Goal: Transaction & Acquisition: Purchase product/service

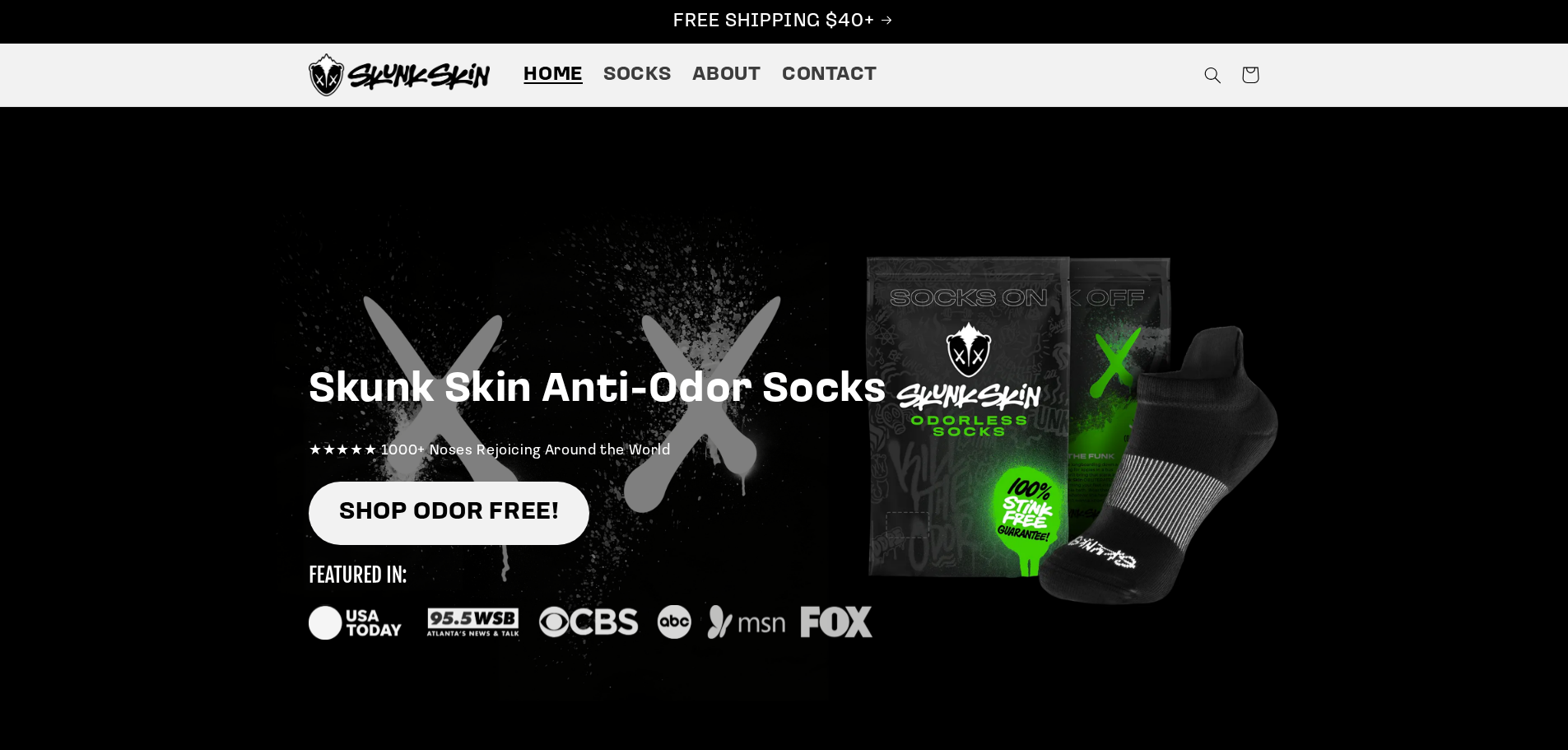
click at [425, 519] on link "SHOP ODOR FREE!" at bounding box center [449, 513] width 281 height 63
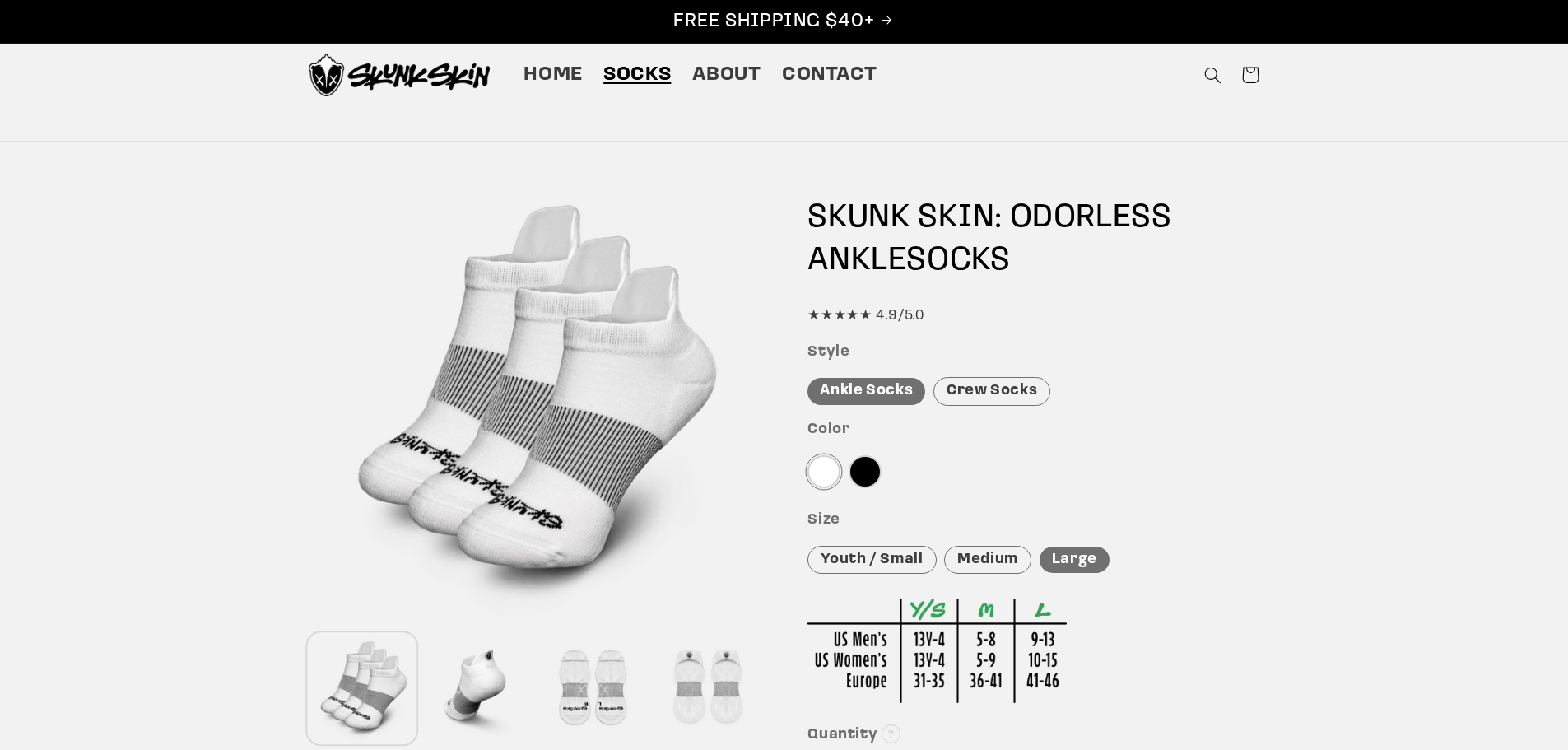
click at [1011, 372] on div "Style Ankle Socks Crew Socks" at bounding box center [1033, 374] width 452 height 62
click at [1004, 396] on div "Crew Socks" at bounding box center [991, 391] width 117 height 29
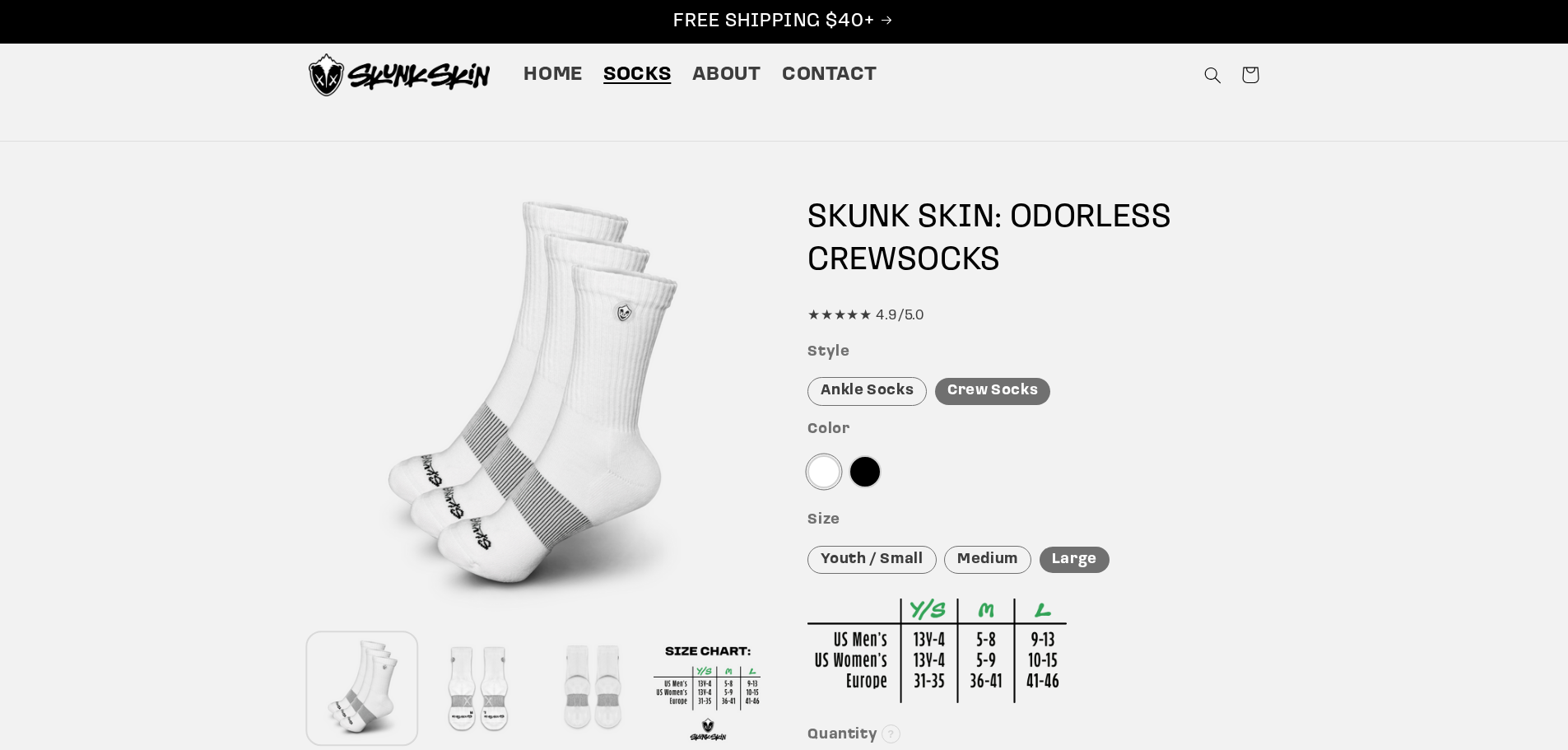
scroll to position [82, 0]
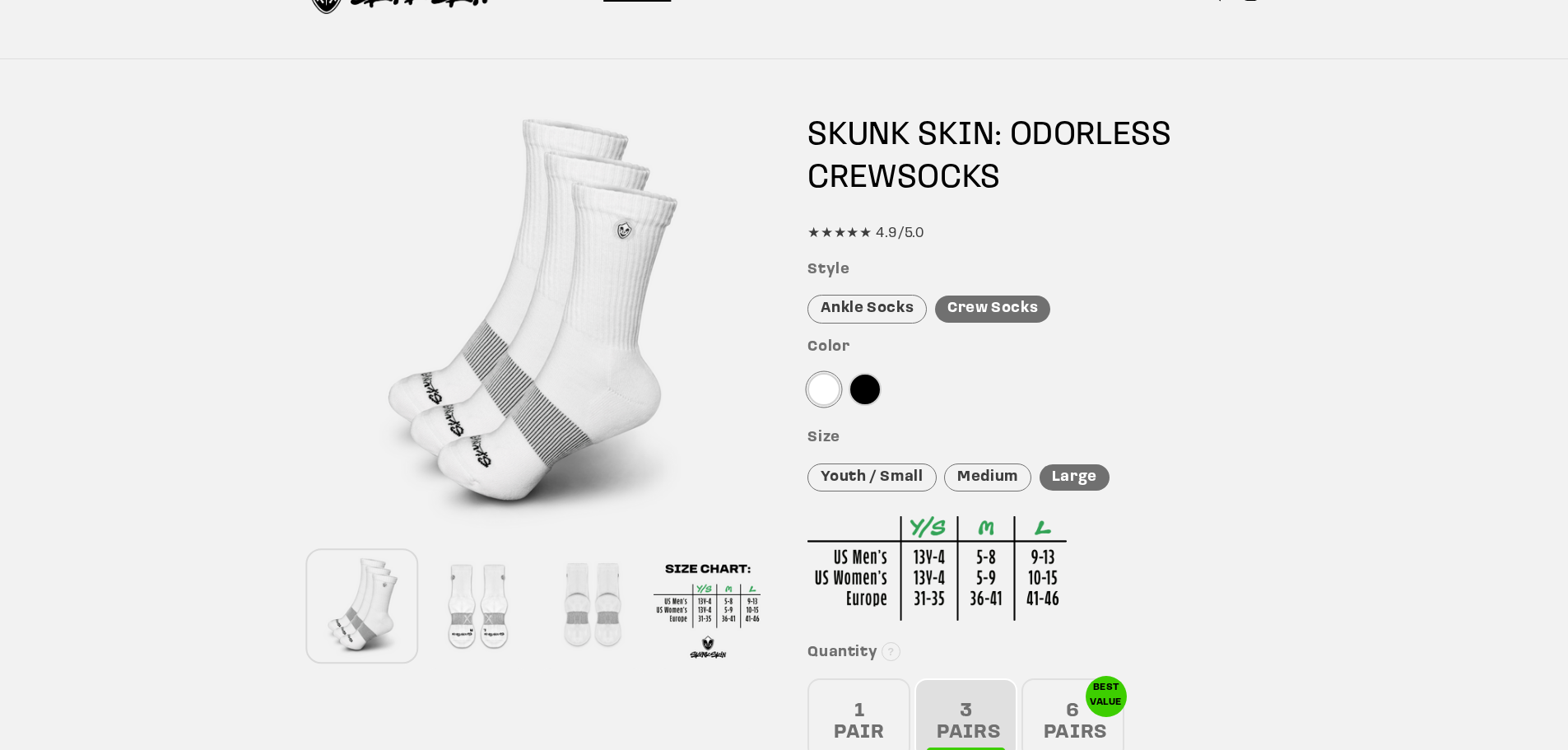
click at [480, 613] on div at bounding box center [477, 605] width 107 height 109
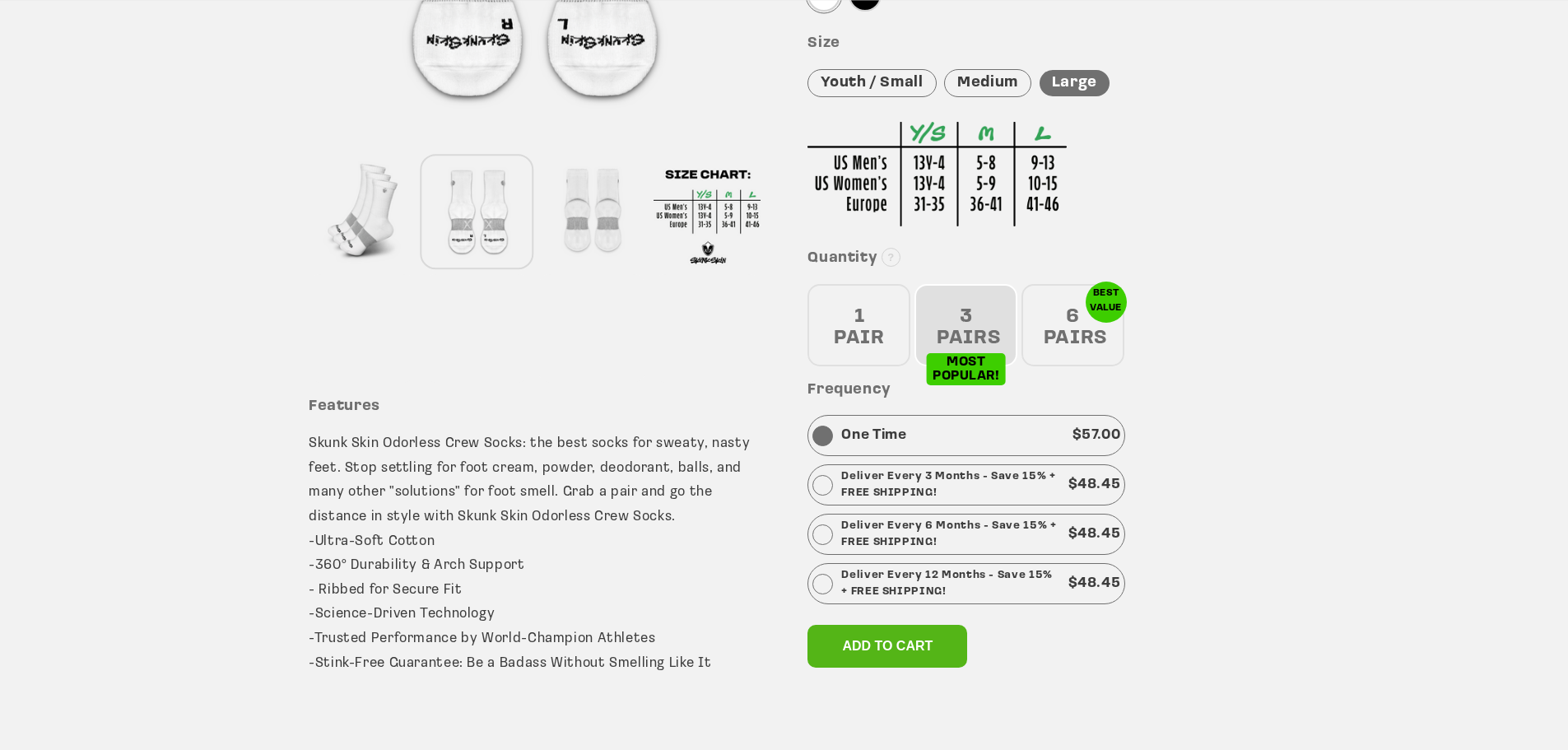
scroll to position [494, 0]
